Goal: Task Accomplishment & Management: Manage account settings

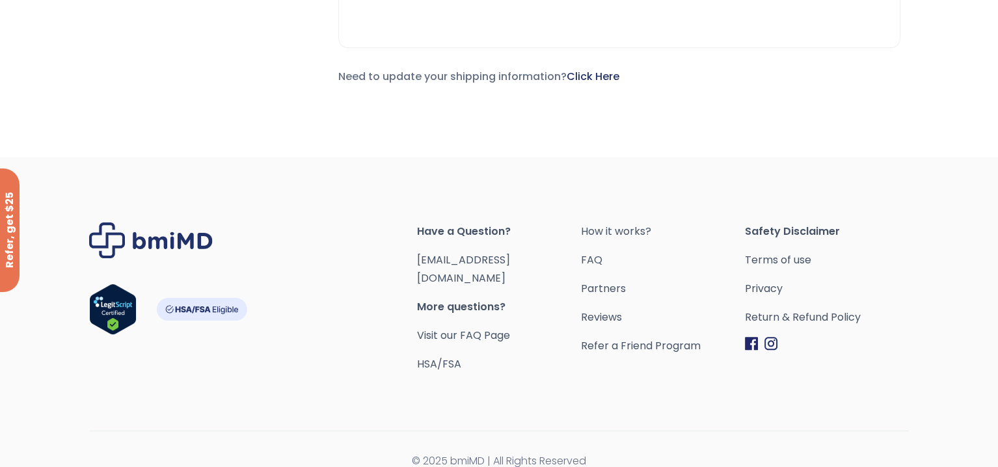
scroll to position [163, 0]
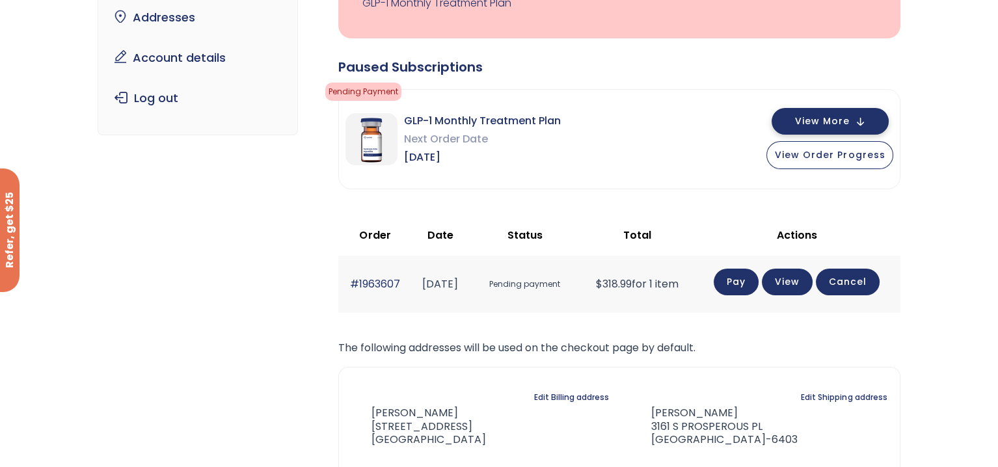
click at [843, 118] on span "View More" at bounding box center [822, 121] width 55 height 8
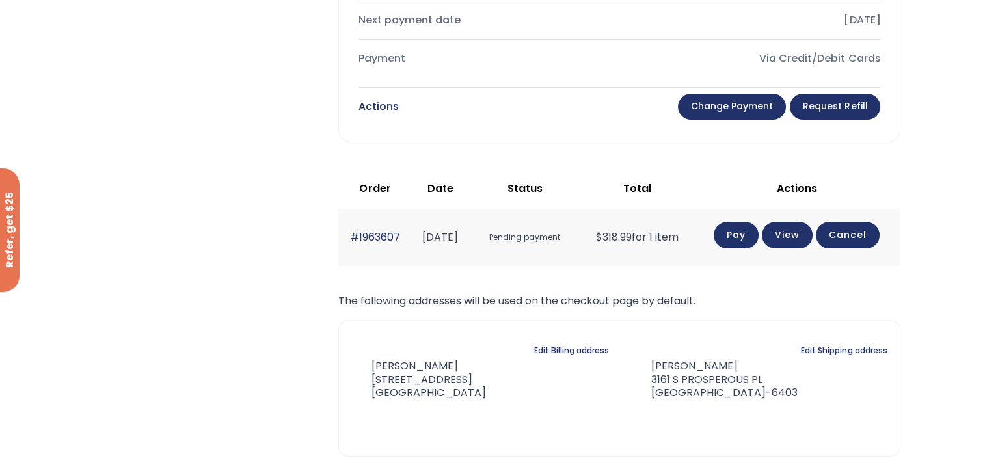
scroll to position [683, 0]
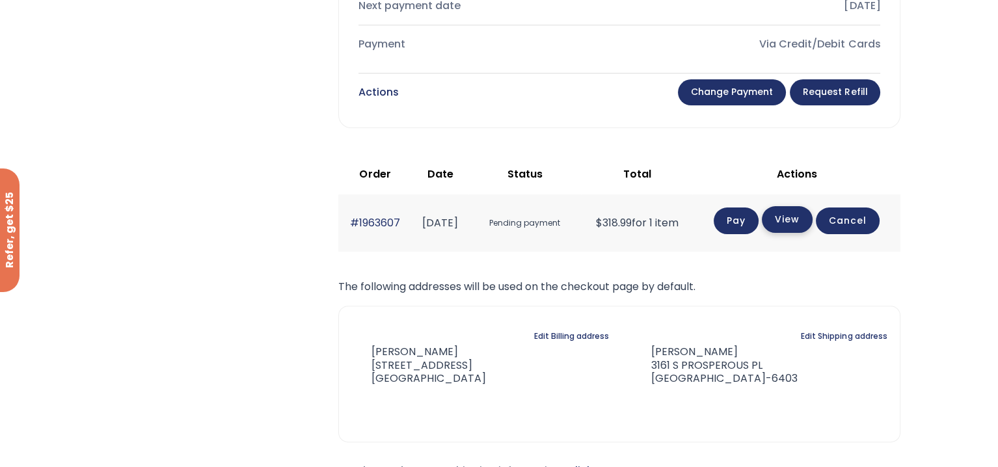
click at [791, 211] on link "View" at bounding box center [787, 219] width 51 height 27
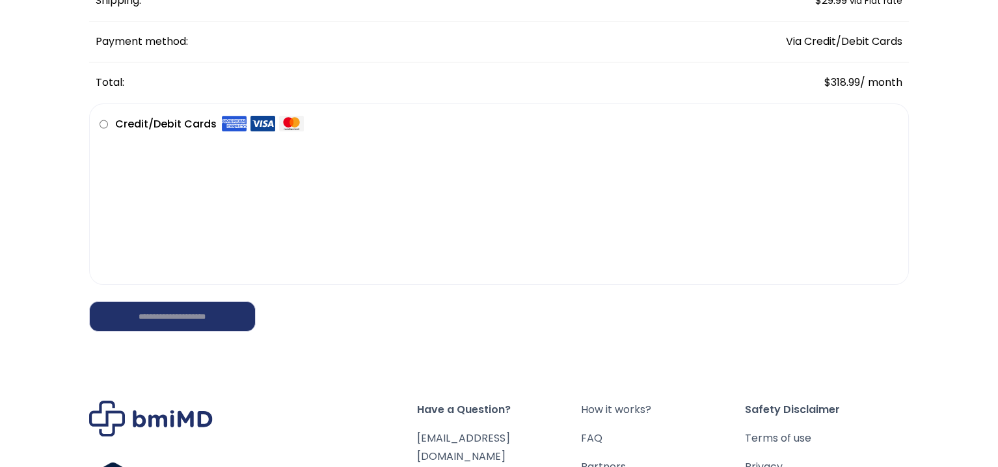
scroll to position [391, 0]
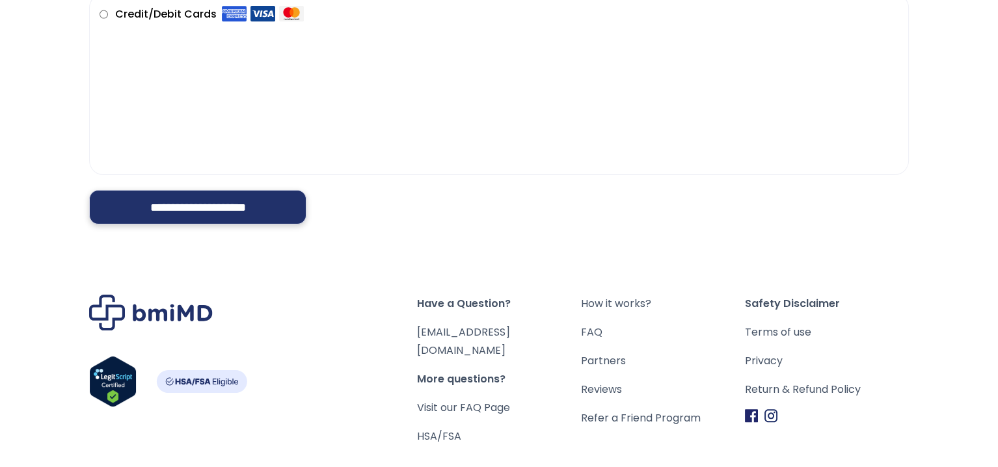
click at [159, 203] on input "**********" at bounding box center [197, 207] width 217 height 35
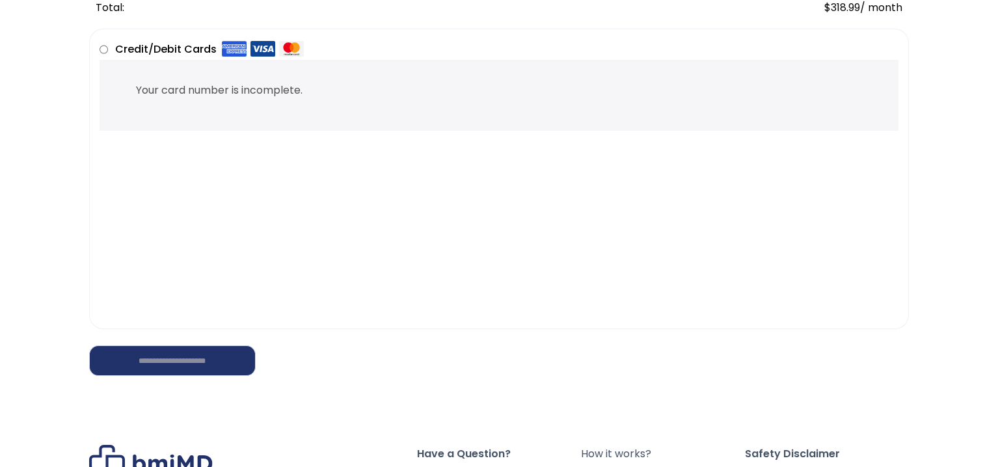
scroll to position [350, 0]
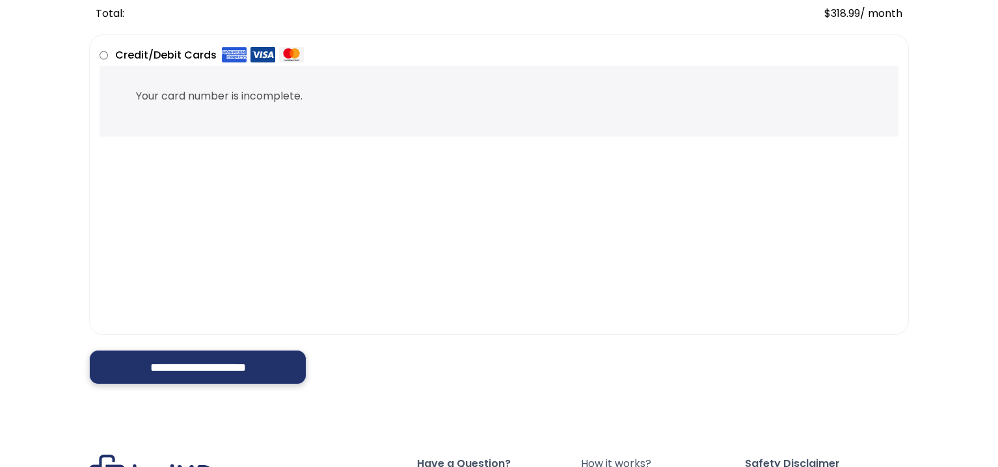
click at [184, 358] on input "**********" at bounding box center [197, 367] width 217 height 35
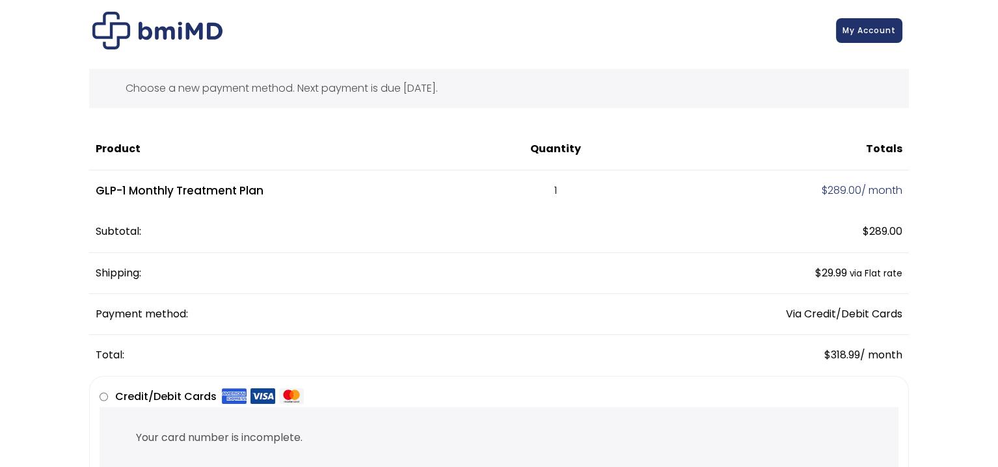
scroll to position [0, 0]
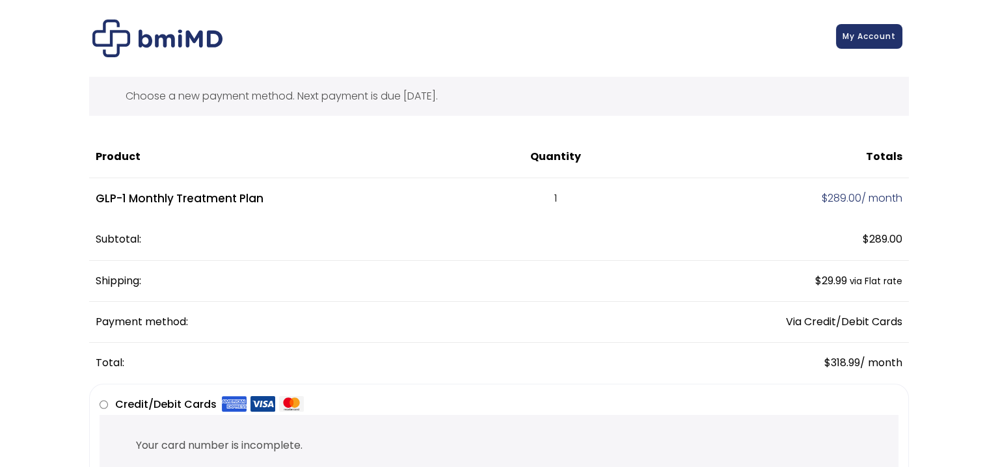
click at [856, 43] on link "My Account" at bounding box center [869, 36] width 66 height 25
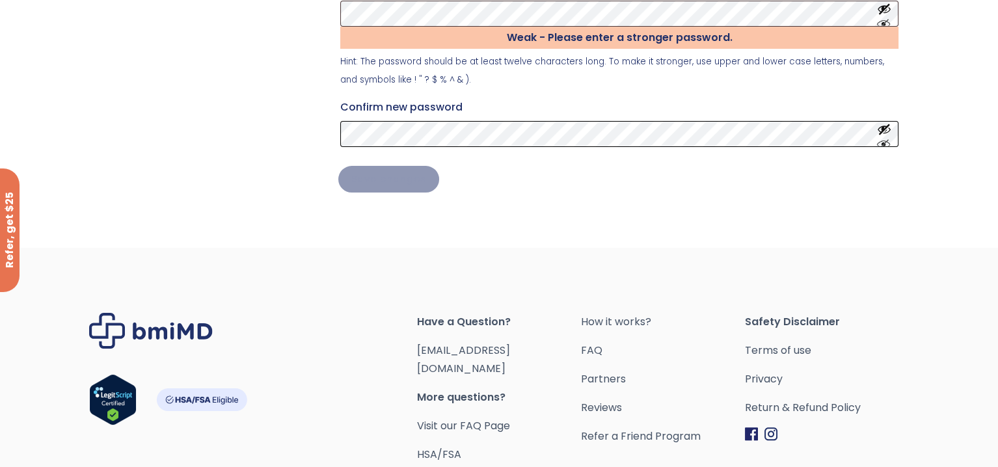
scroll to position [456, 0]
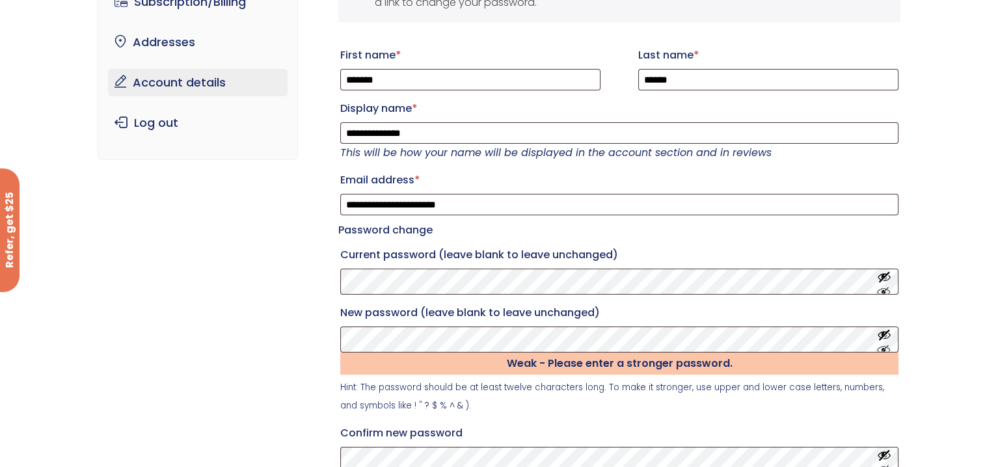
scroll to position [195, 0]
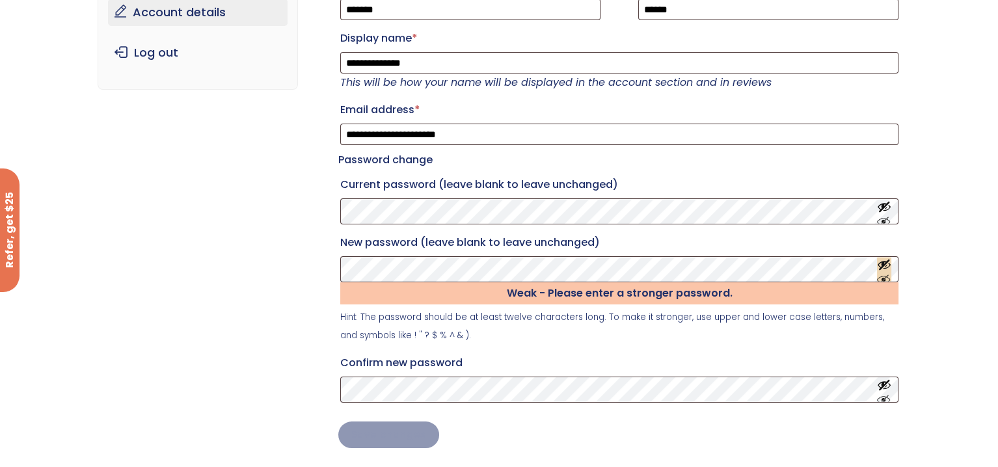
click at [883, 281] on button "Show password" at bounding box center [884, 269] width 14 height 24
click at [696, 364] on p "Confirm new password" at bounding box center [619, 378] width 562 height 54
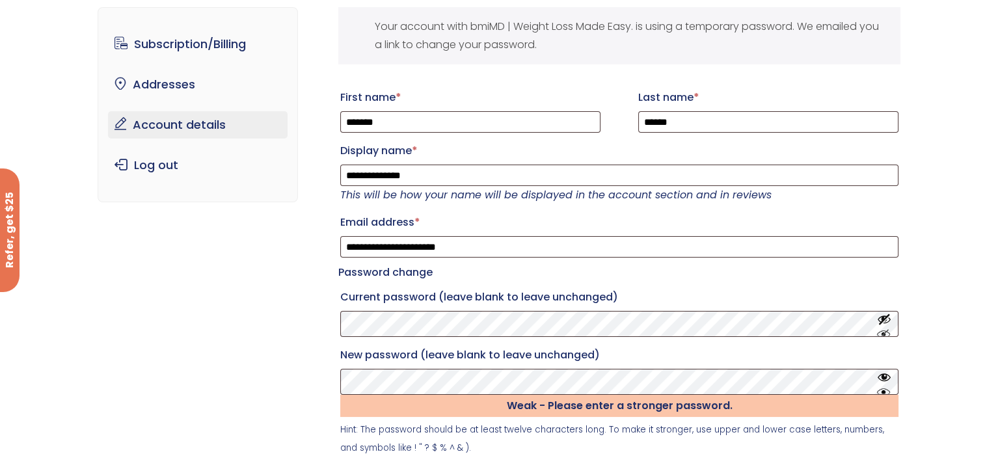
scroll to position [0, 0]
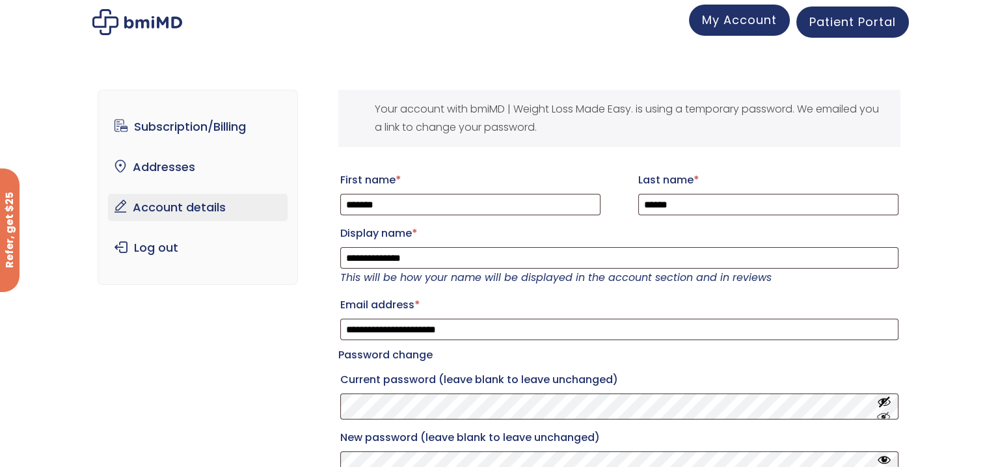
click at [758, 23] on span "My Account" at bounding box center [739, 20] width 75 height 16
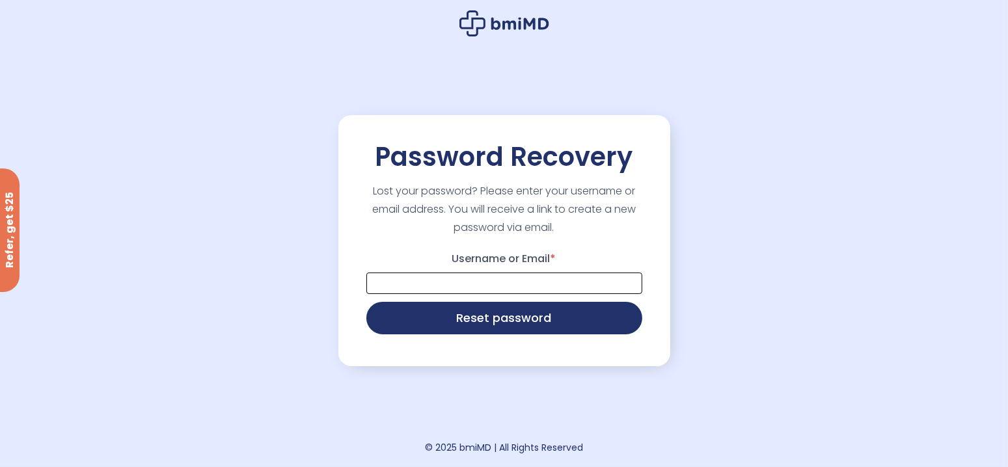
click at [493, 284] on input "Username or Email *" at bounding box center [504, 283] width 276 height 21
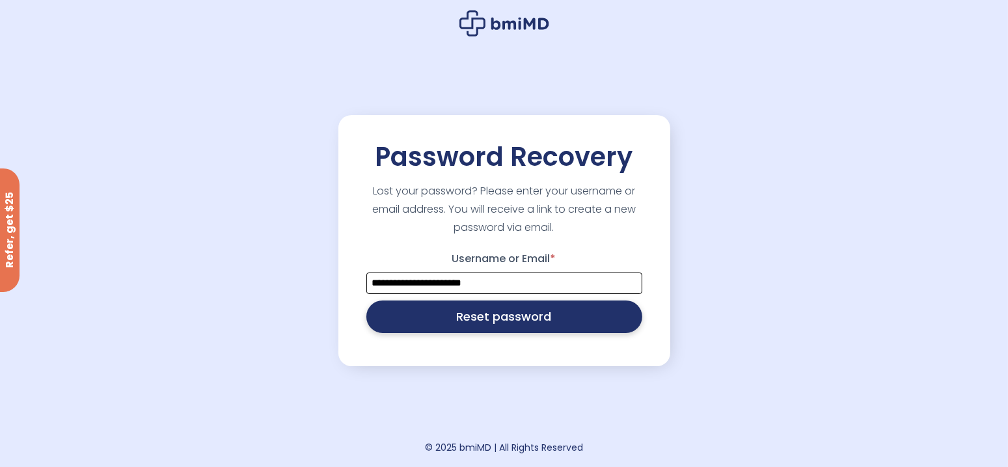
type input "**********"
click at [511, 317] on button "Reset password" at bounding box center [504, 317] width 276 height 33
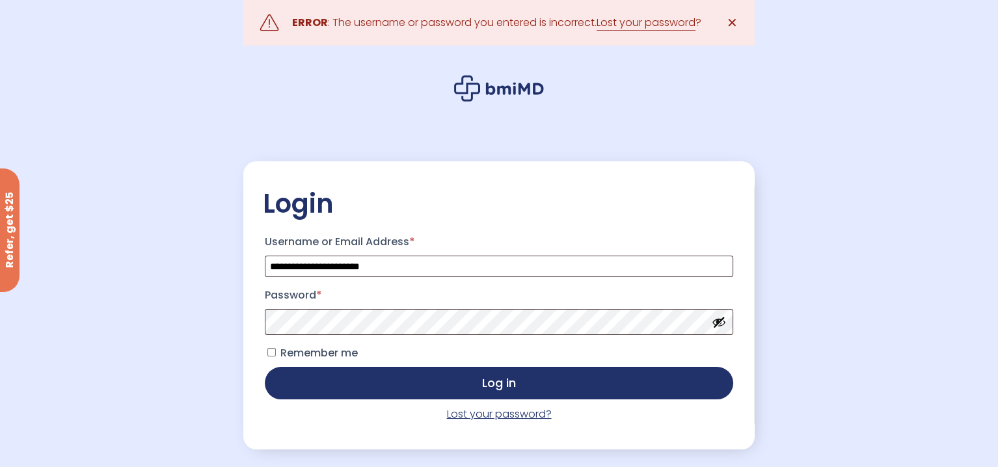
click at [481, 415] on link "Lost your password?" at bounding box center [499, 414] width 105 height 15
